Goal: Task Accomplishment & Management: Manage account settings

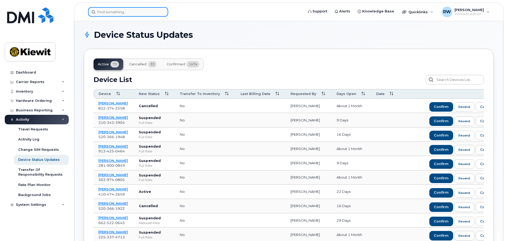
click at [119, 11] on input at bounding box center [128, 12] width 80 height 10
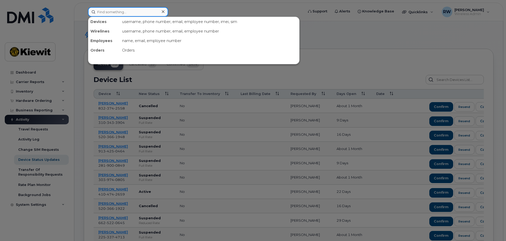
paste input "361-300-4237"
type input "361-300-4237"
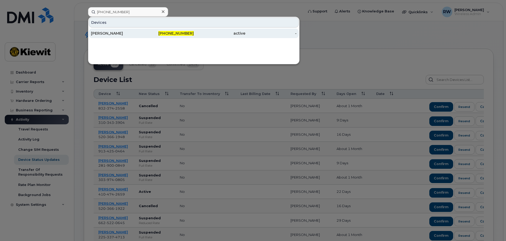
click at [120, 34] on div "[PERSON_NAME]" at bounding box center [117, 33] width 52 height 5
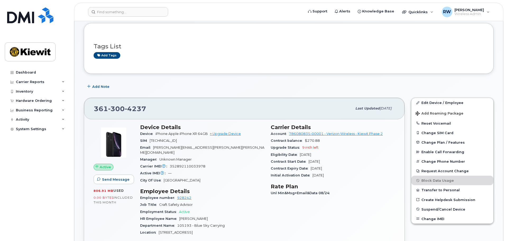
scroll to position [53, 0]
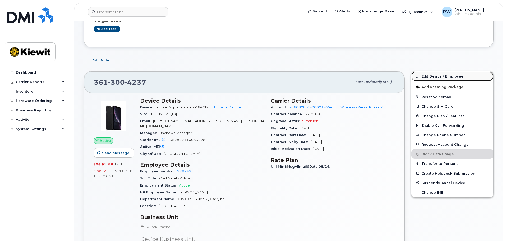
click at [446, 77] on link "Edit Device / Employee" at bounding box center [453, 76] width 82 height 10
click at [434, 76] on link "Edit Device / Employee" at bounding box center [453, 76] width 82 height 10
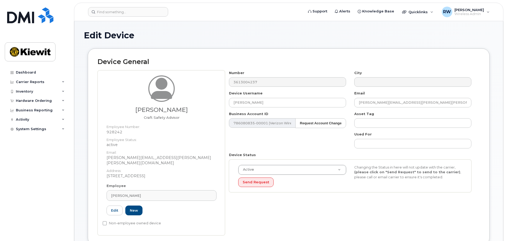
click at [161, 34] on h1 "Edit Device" at bounding box center [289, 35] width 410 height 9
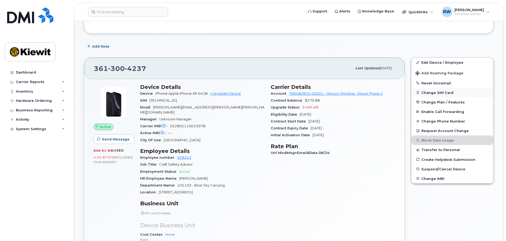
scroll to position [79, 0]
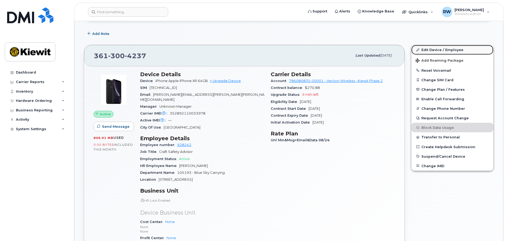
click at [432, 50] on link "Edit Device / Employee" at bounding box center [453, 50] width 82 height 10
click at [427, 50] on link "Edit Device / Employee" at bounding box center [453, 50] width 82 height 10
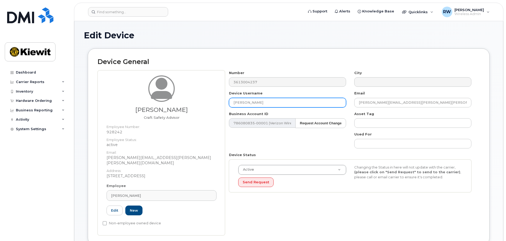
click at [266, 101] on input "[PERSON_NAME]" at bounding box center [287, 103] width 117 height 10
drag, startPoint x: 266, startPoint y: 103, endPoint x: 230, endPoint y: 102, distance: 36.5
click at [230, 102] on input "[PERSON_NAME]" at bounding box center [287, 103] width 117 height 10
type input "[PERSON_NAME]"
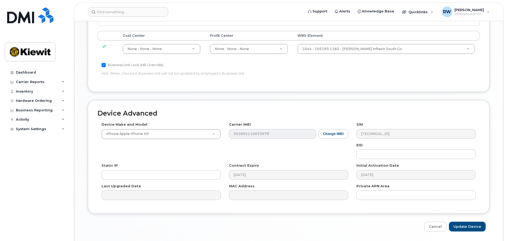
scroll to position [303, 0]
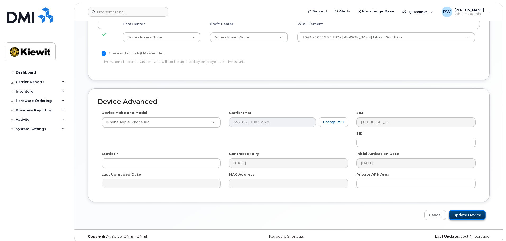
click at [457, 210] on input "Update Device" at bounding box center [467, 215] width 37 height 10
type input "Saving..."
